Goal: Information Seeking & Learning: Understand process/instructions

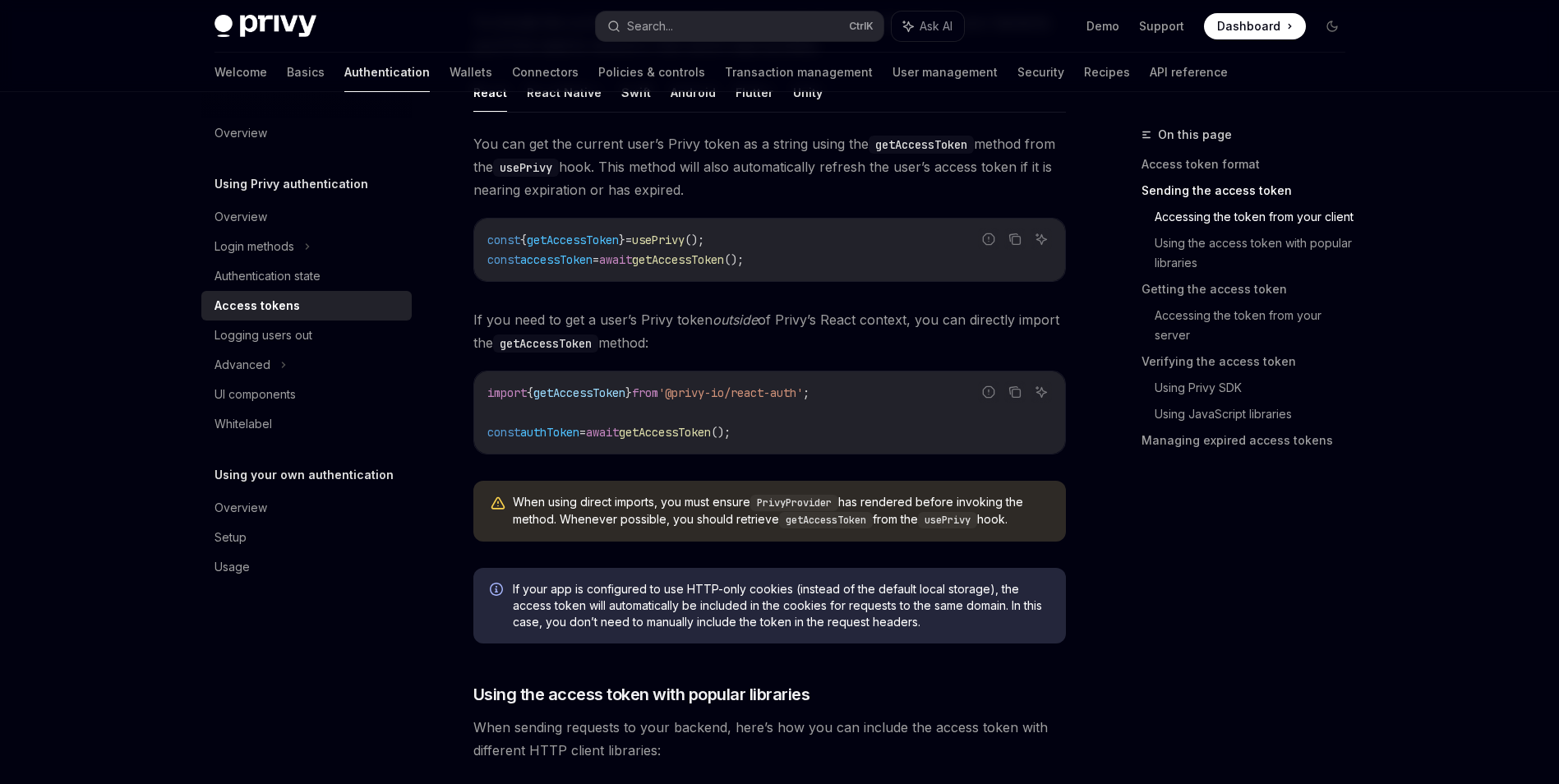
scroll to position [816, 0]
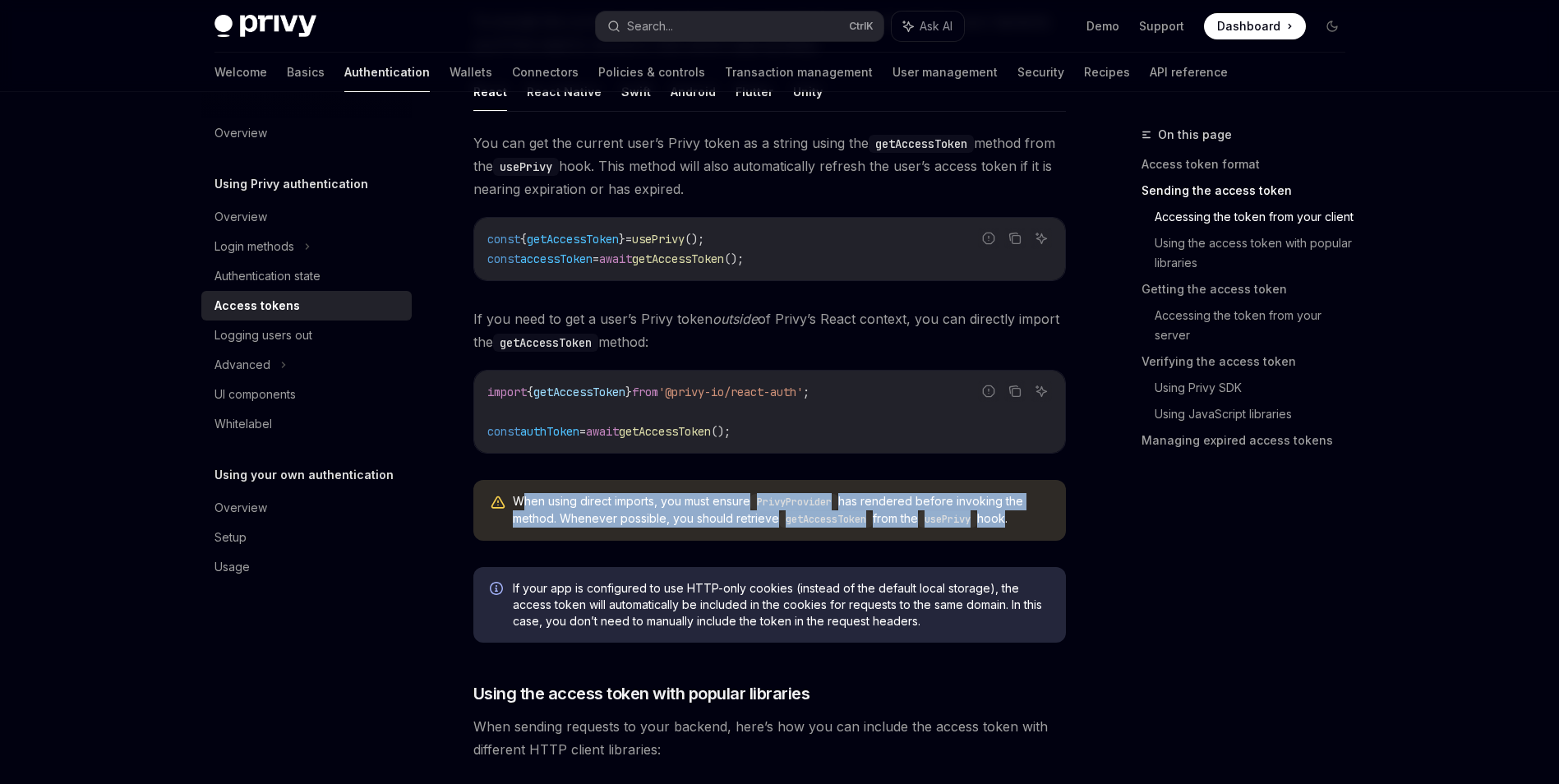
drag, startPoint x: 524, startPoint y: 495, endPoint x: 1015, endPoint y: 509, distance: 491.2
click at [1015, 509] on span "When using direct imports, you must ensure PrivyProvider has rendered before in…" at bounding box center [780, 510] width 536 height 34
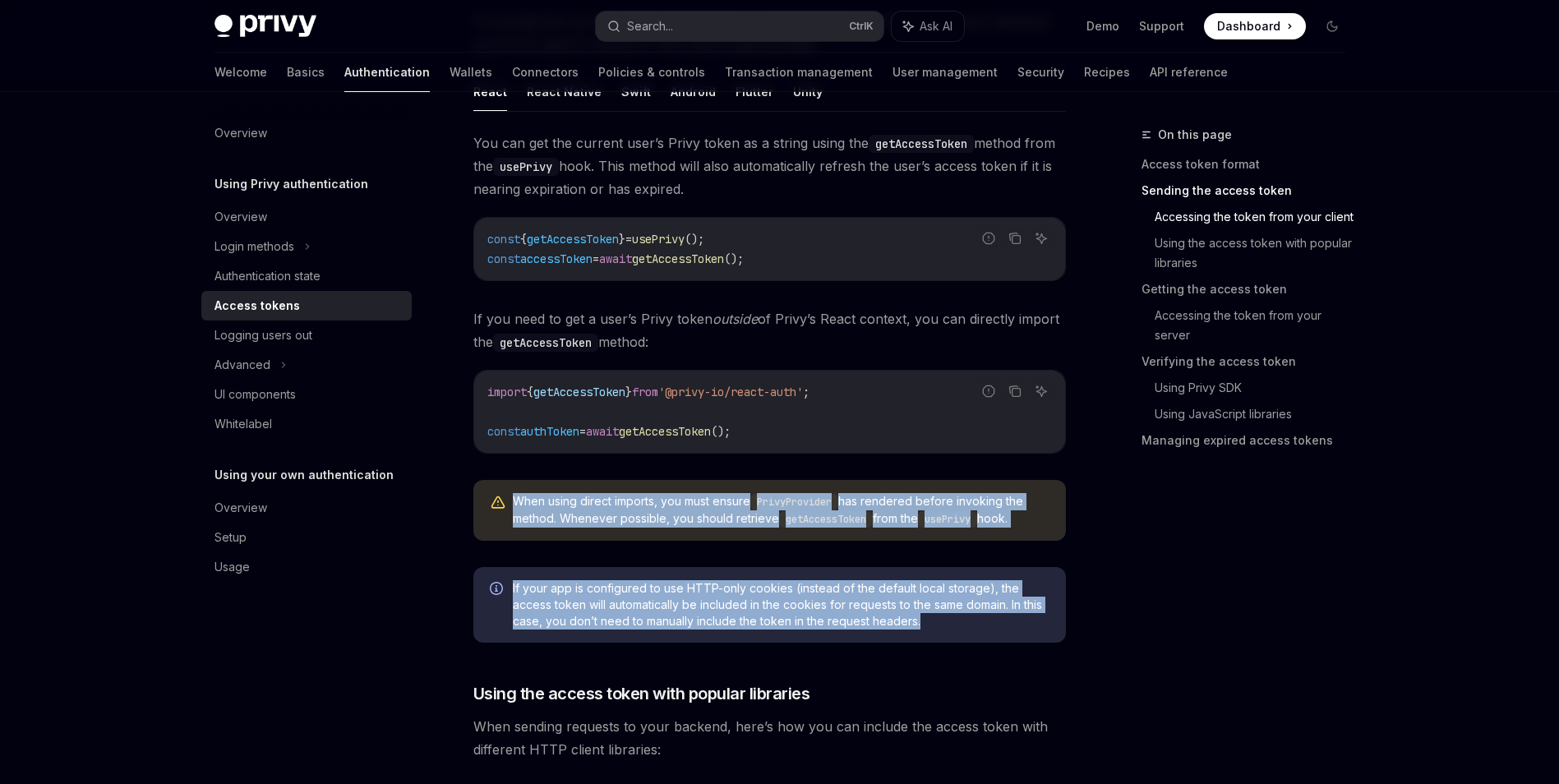
drag, startPoint x: 1015, startPoint y: 509, endPoint x: 512, endPoint y: 501, distance: 503.1
copy div "When using direct imports, you must ensure PrivyProvider has rendered before in…"
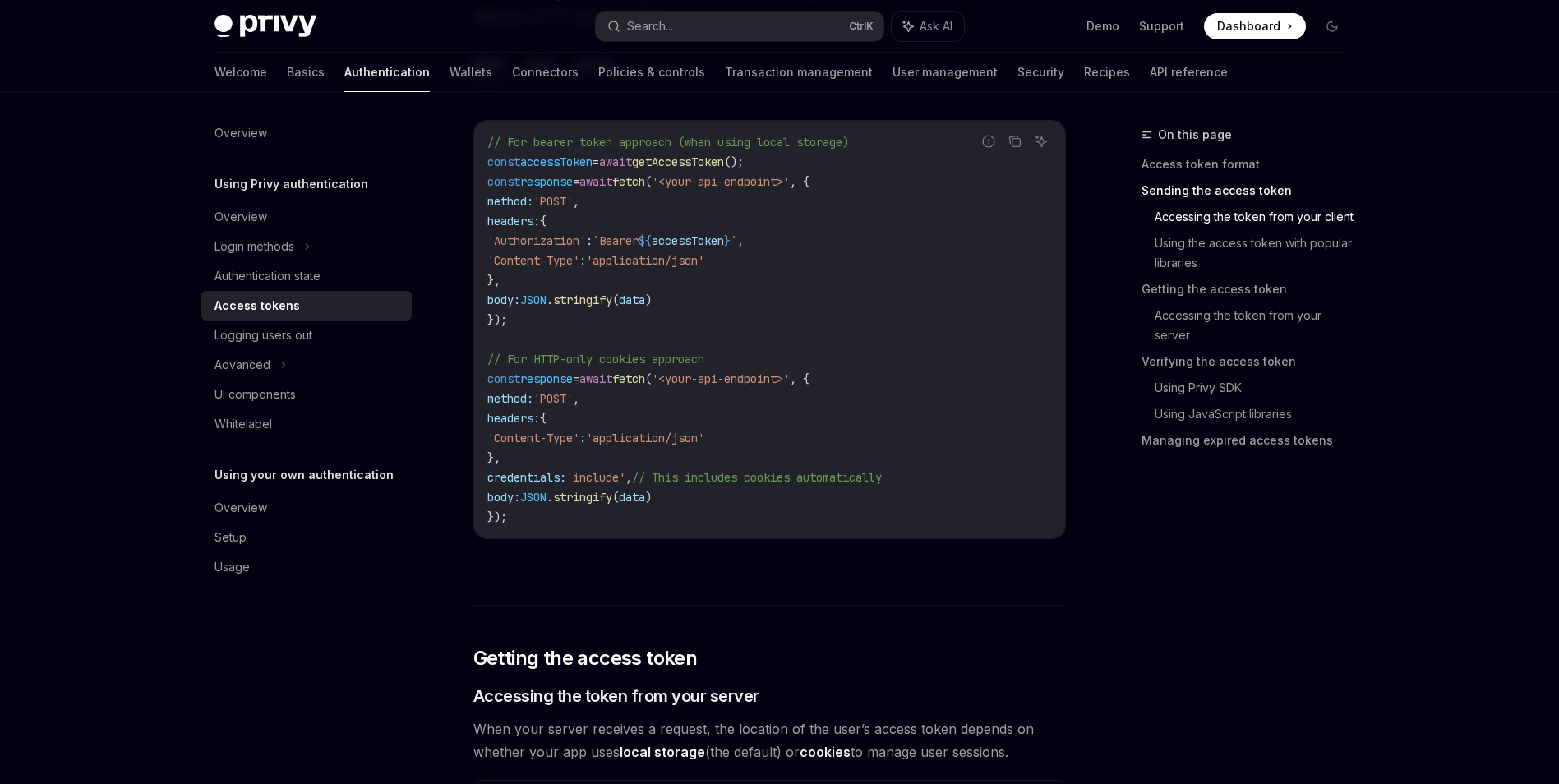
scroll to position [1556, 0]
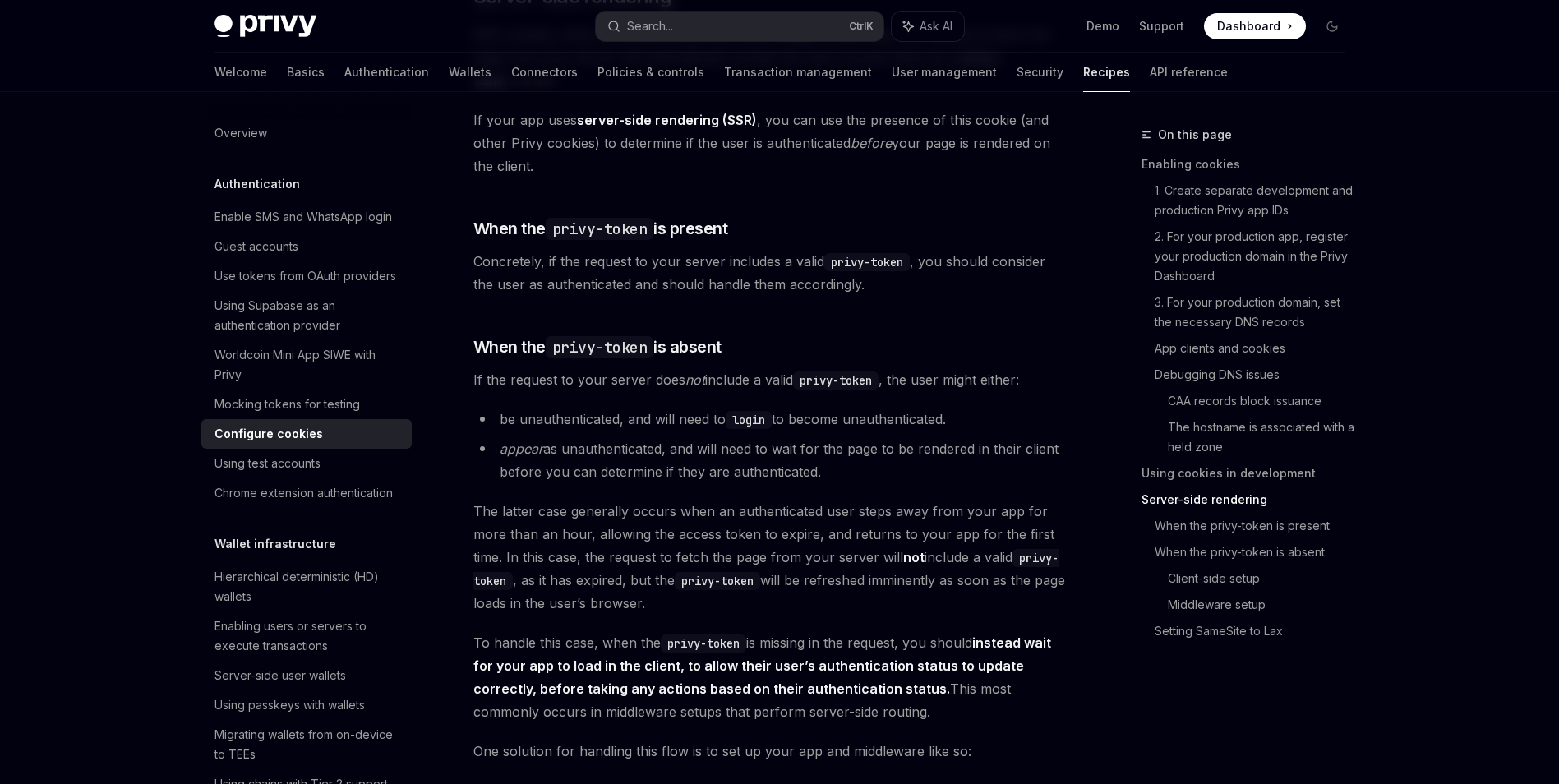
scroll to position [3368, 0]
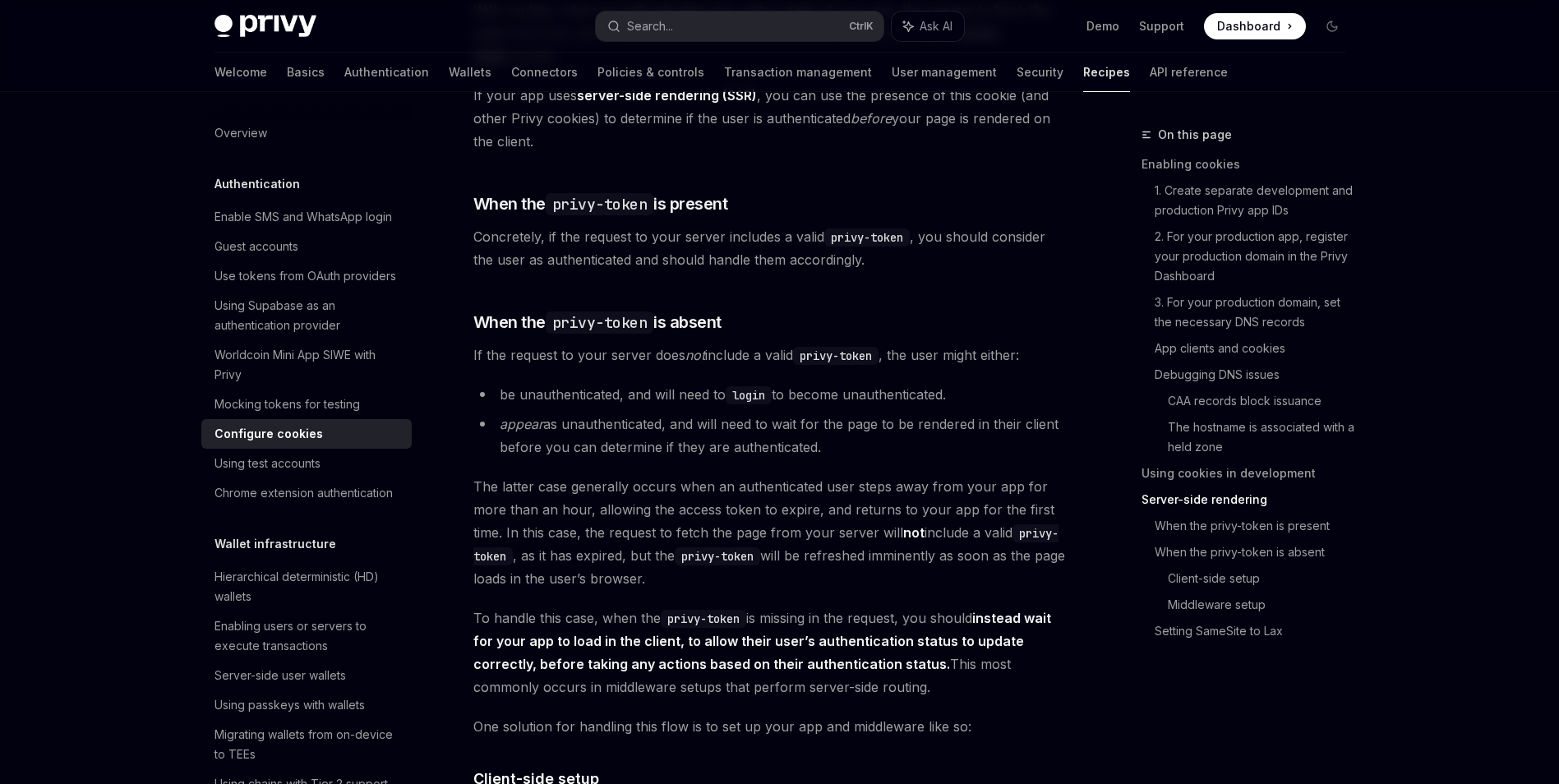
type textarea "*"
